Goal: Task Accomplishment & Management: Manage account settings

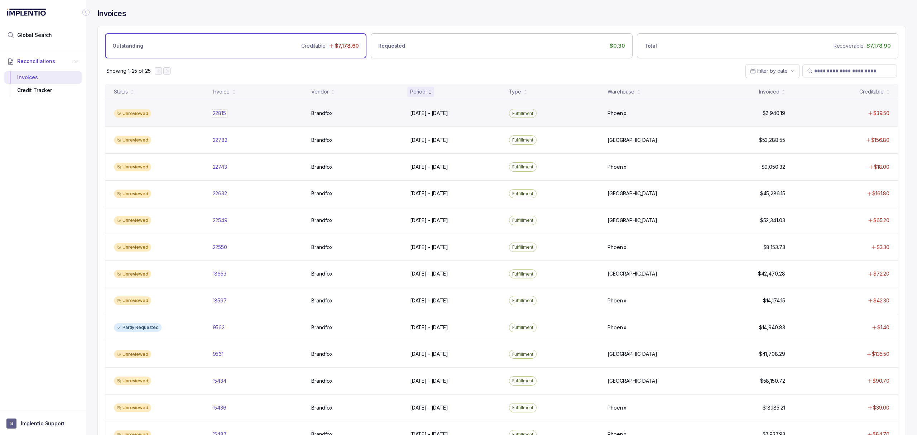
click at [220, 116] on p "22815" at bounding box center [219, 113] width 17 height 8
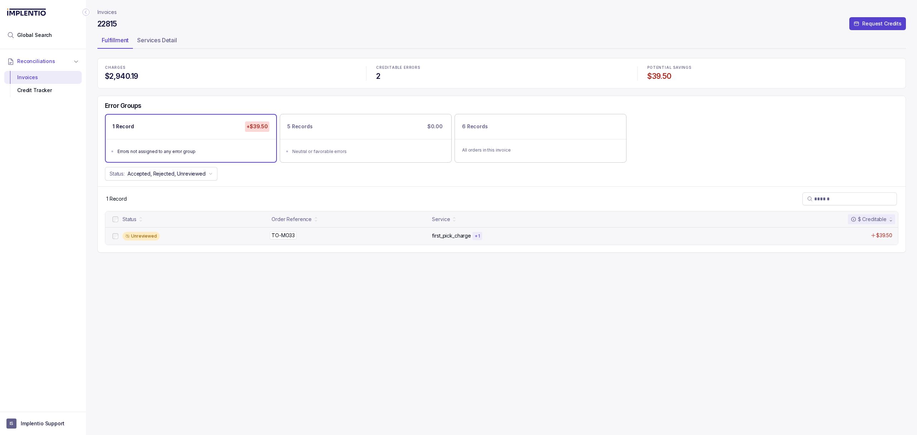
click at [289, 237] on p "TO-MO33" at bounding box center [283, 235] width 27 height 8
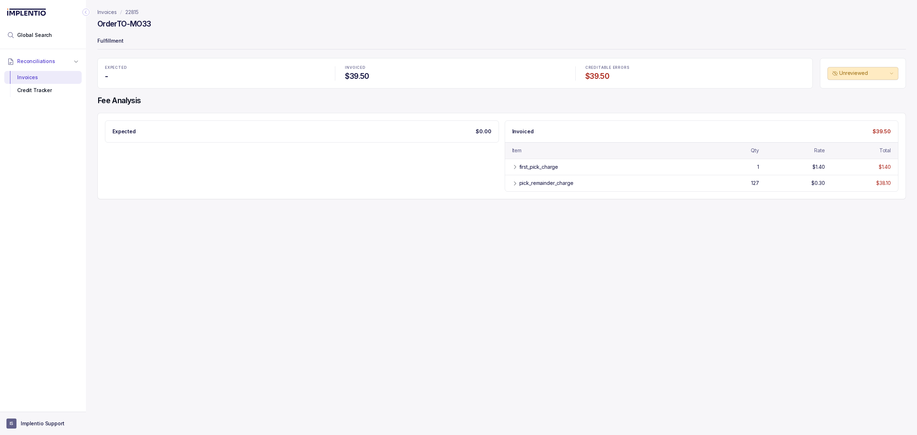
click at [56, 425] on p "Implentio Support" at bounding box center [43, 423] width 44 height 7
click at [54, 406] on p "Logout" at bounding box center [47, 407] width 59 height 7
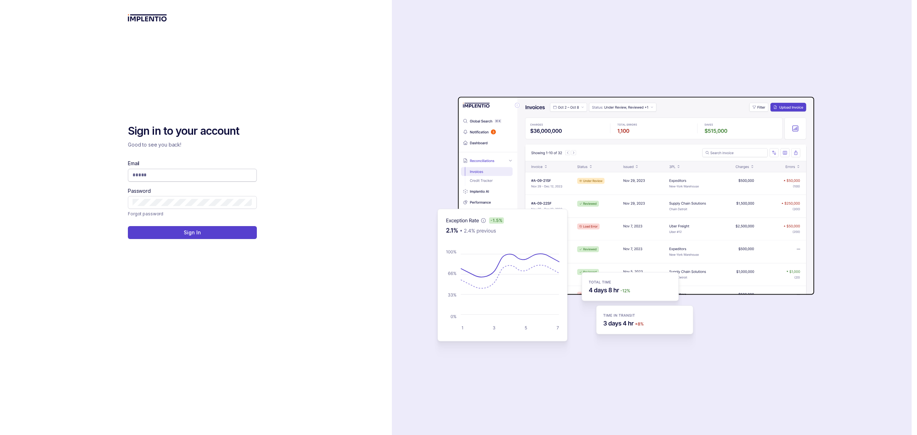
click at [163, 173] on input "Email" at bounding box center [193, 174] width 120 height 7
click at [160, 171] on input "Email" at bounding box center [193, 174] width 120 height 7
type input "**********"
